Goal: Information Seeking & Learning: Learn about a topic

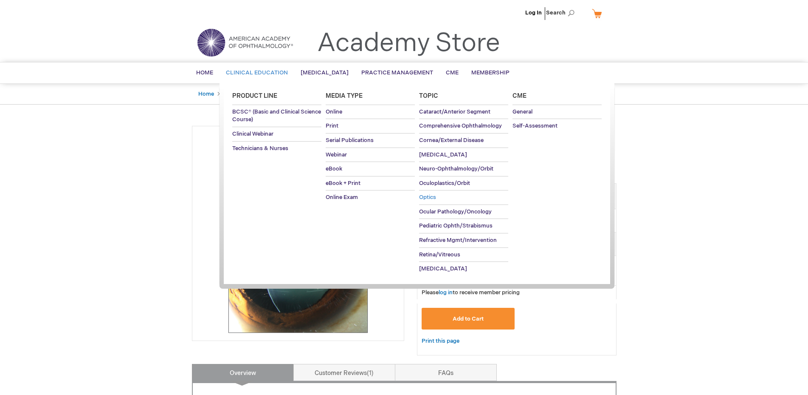
click at [432, 195] on span "Optics" at bounding box center [427, 197] width 17 height 7
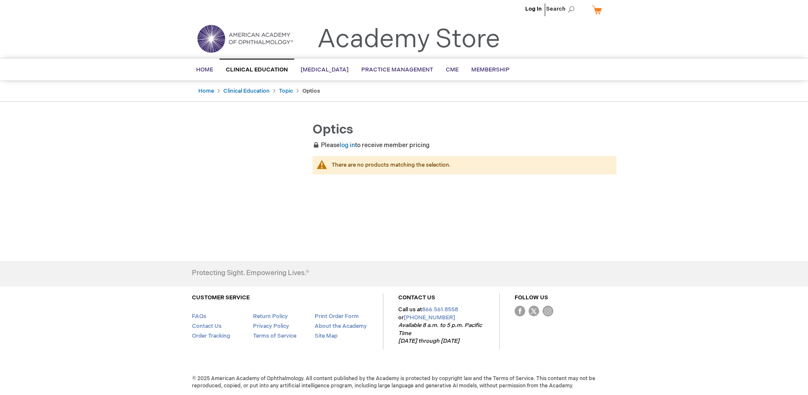
scroll to position [5, 0]
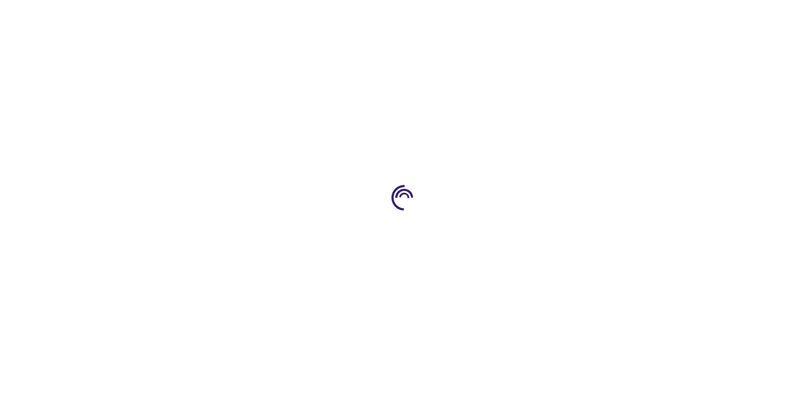
type input "0"
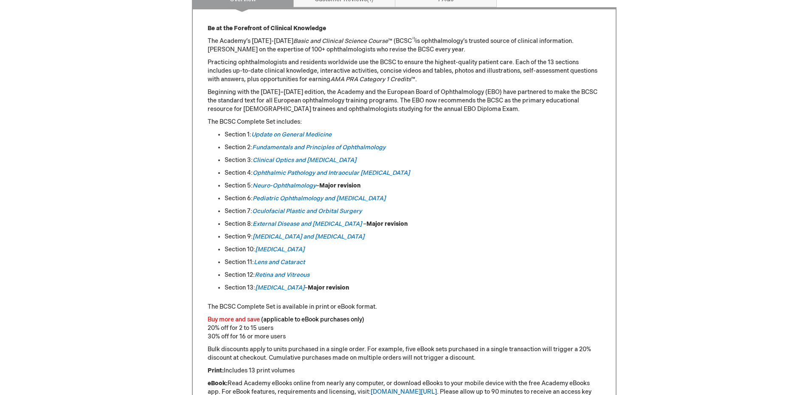
scroll to position [382, 0]
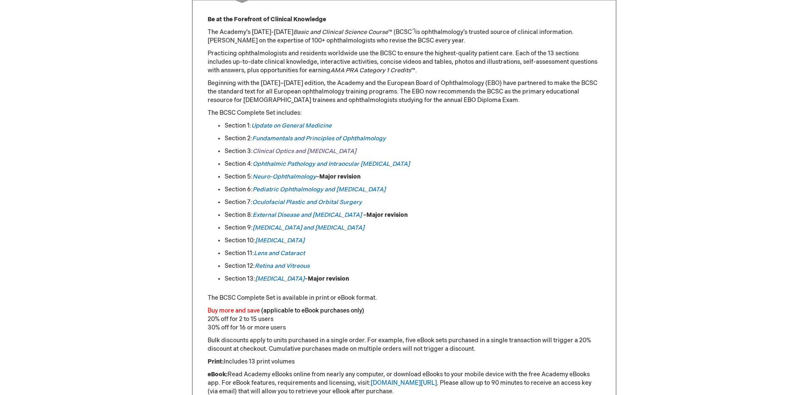
click at [277, 151] on link "Clinical Optics and [MEDICAL_DATA]" at bounding box center [305, 150] width 104 height 7
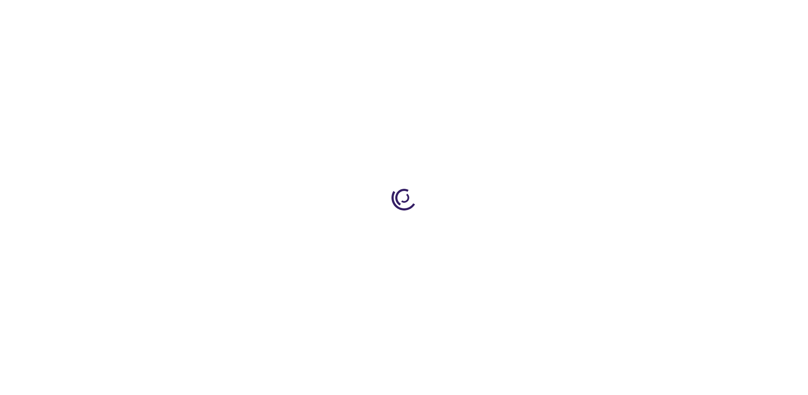
type input "0"
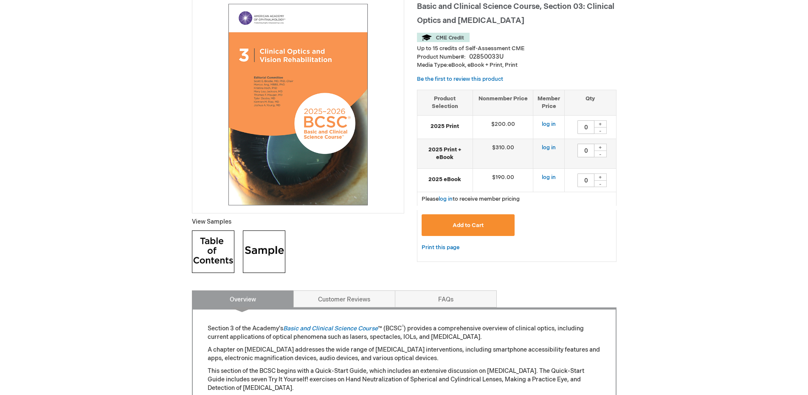
scroll to position [170, 0]
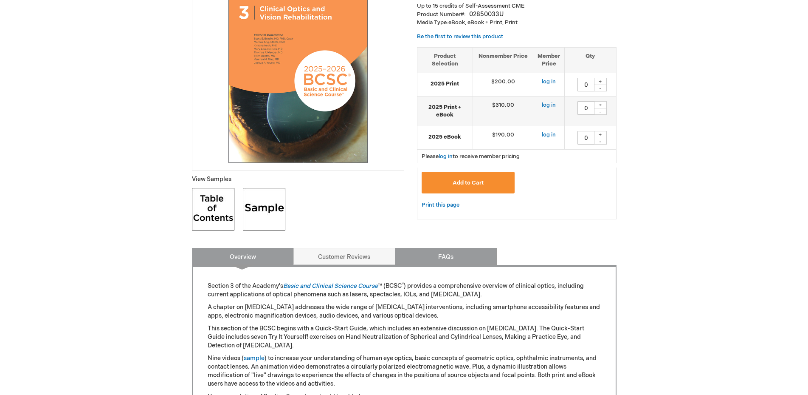
click at [446, 260] on link "FAQs" at bounding box center [446, 256] width 102 height 17
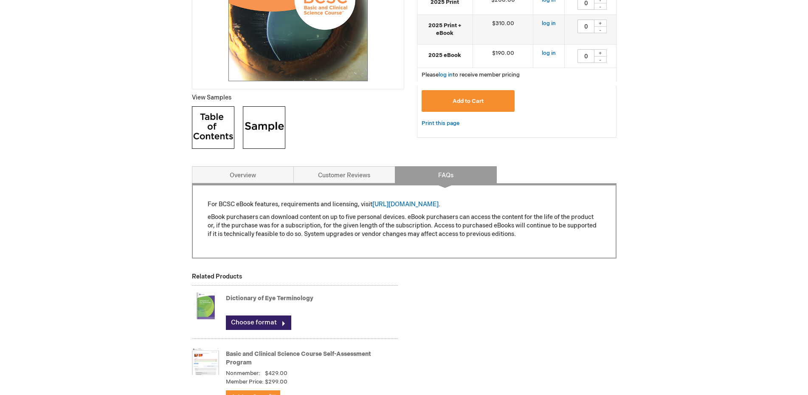
scroll to position [255, 0]
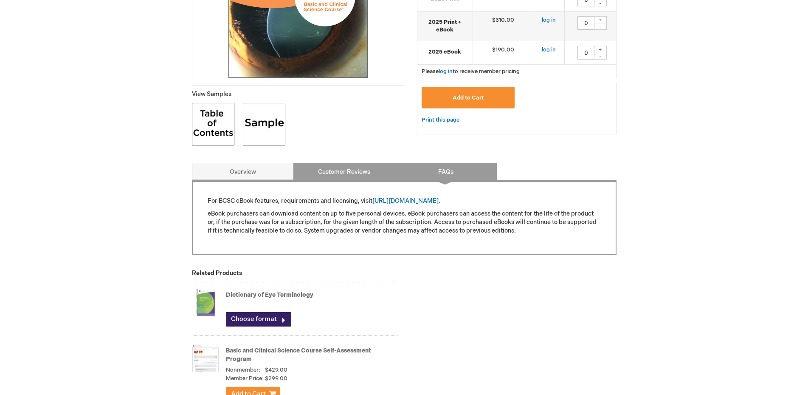
click at [327, 165] on link "Customer Reviews" at bounding box center [344, 171] width 102 height 17
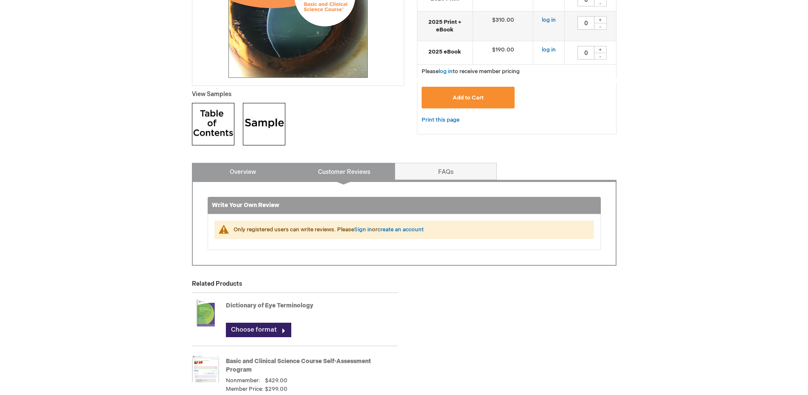
click at [253, 177] on link "Overview" at bounding box center [243, 171] width 102 height 17
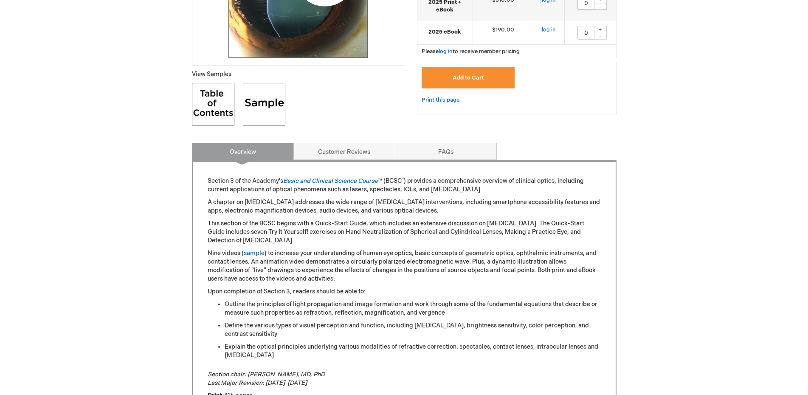
scroll to position [174, 0]
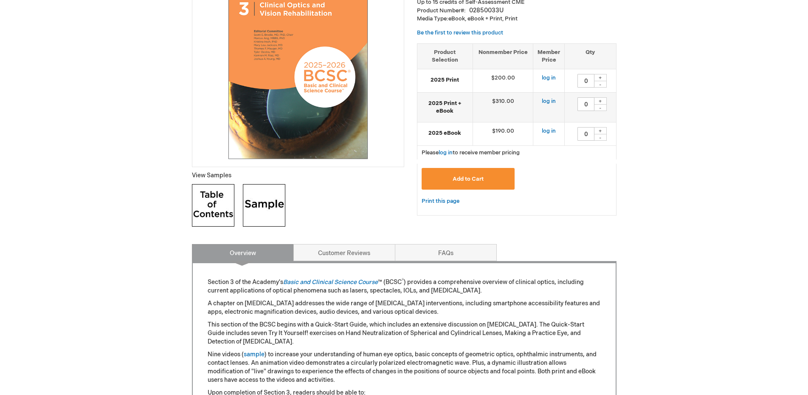
click at [225, 216] on img at bounding box center [213, 205] width 42 height 42
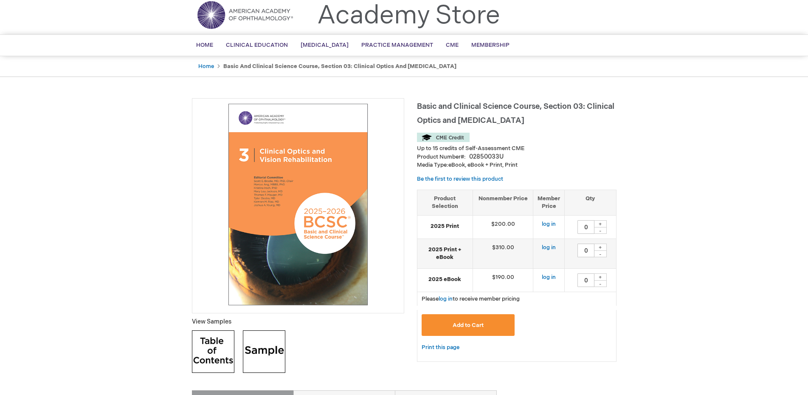
scroll to position [42, 0]
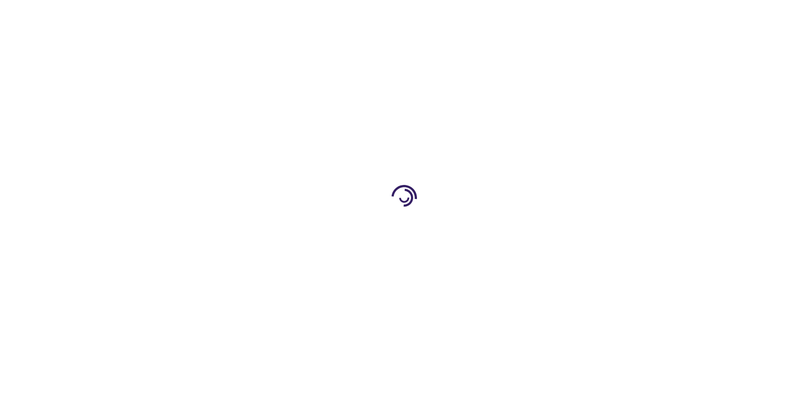
type input "0"
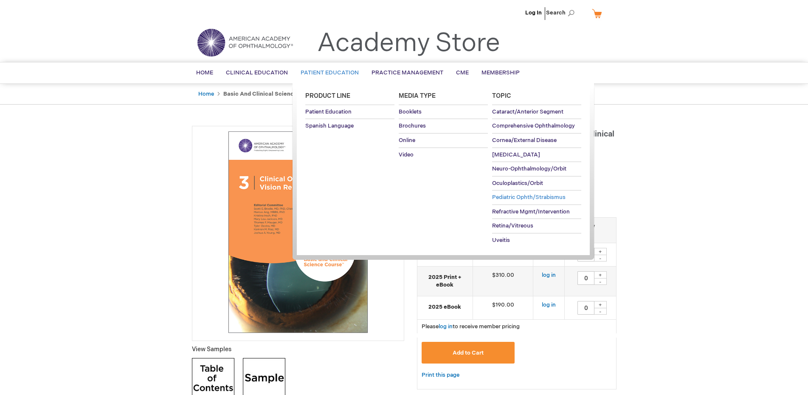
click at [530, 197] on span "Pediatric Ophth/Strabismus" at bounding box center [528, 197] width 73 height 7
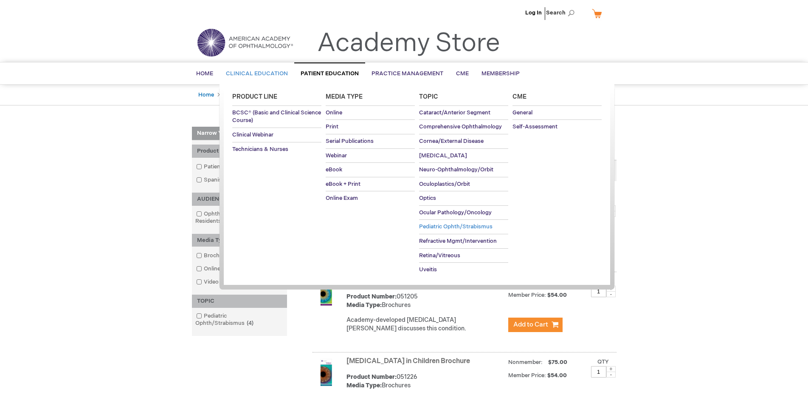
click at [459, 226] on span "Pediatric Ophth/Strabismus" at bounding box center [455, 226] width 73 height 7
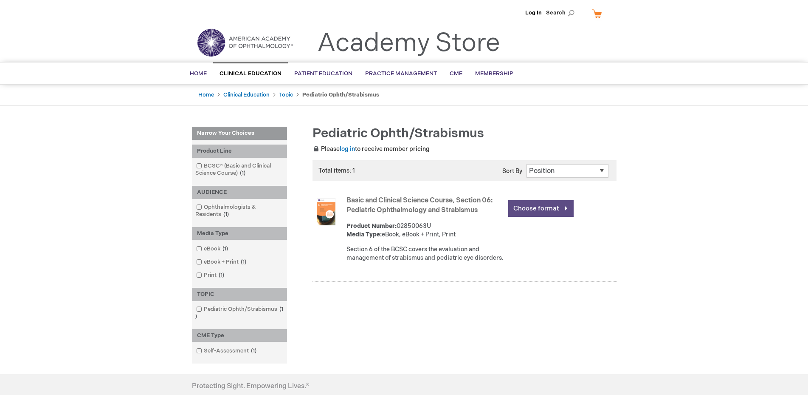
click at [543, 205] on link "Choose format" at bounding box center [540, 208] width 65 height 17
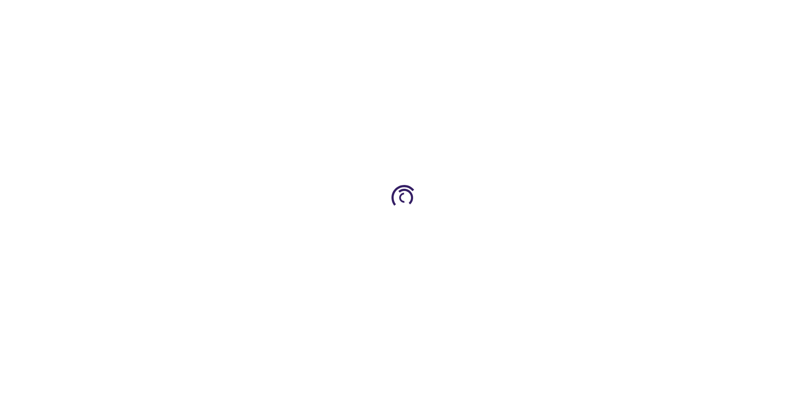
type input "0"
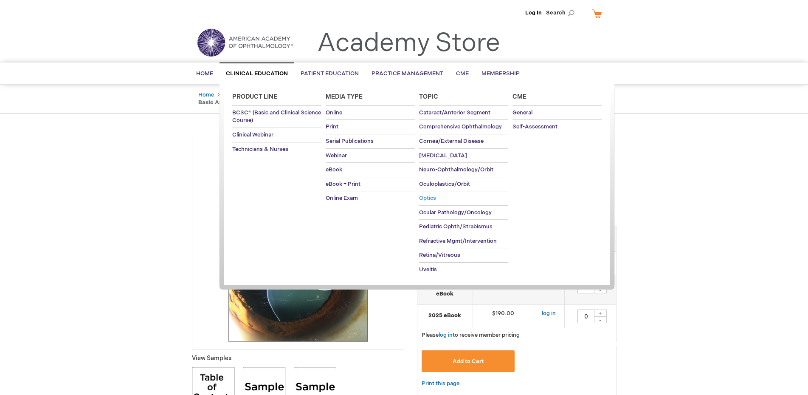
click at [432, 197] on span "Optics" at bounding box center [427, 198] width 17 height 7
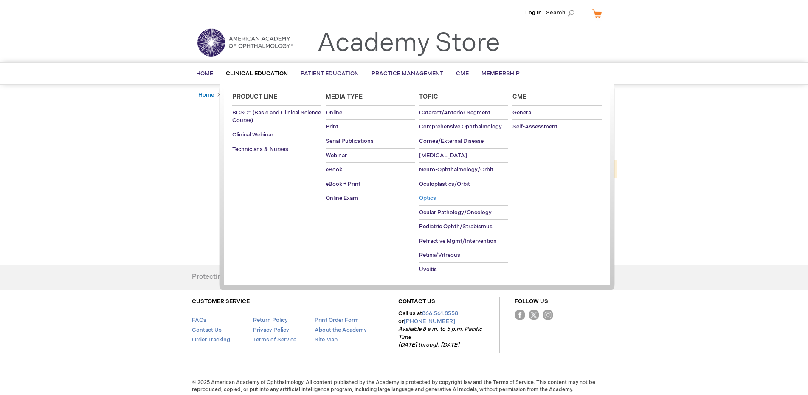
click at [429, 199] on span "Optics" at bounding box center [427, 198] width 17 height 7
click at [455, 228] on span "Pediatric Ophth/Strabismus" at bounding box center [455, 226] width 73 height 7
